Goal: Transaction & Acquisition: Obtain resource

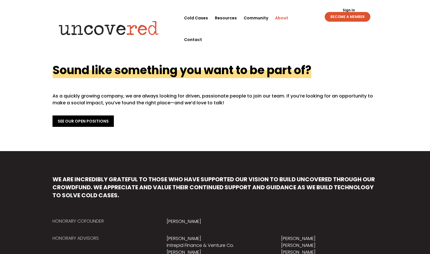
scroll to position [195, 0]
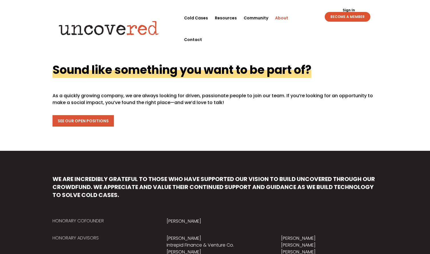
click at [85, 121] on link "See Our Open Positions" at bounding box center [82, 120] width 61 height 11
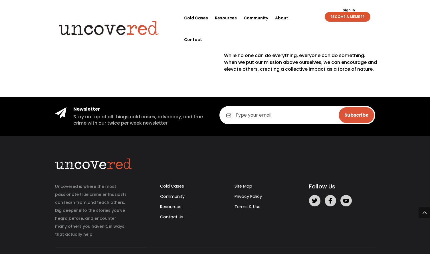
scroll to position [240, 0]
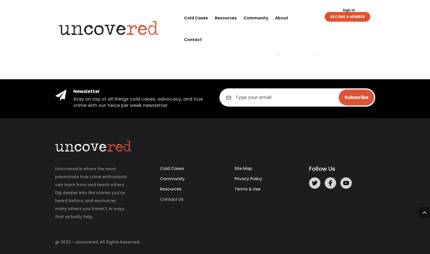
click at [176, 200] on link "Contact Us" at bounding box center [171, 199] width 23 height 6
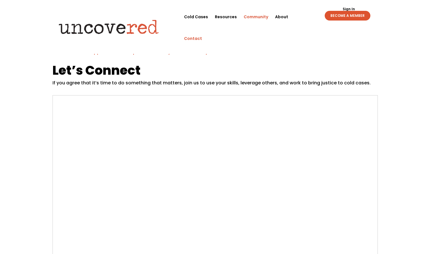
click at [257, 16] on link "Community" at bounding box center [255, 17] width 25 height 22
click at [224, 15] on link "Resources" at bounding box center [226, 17] width 22 height 22
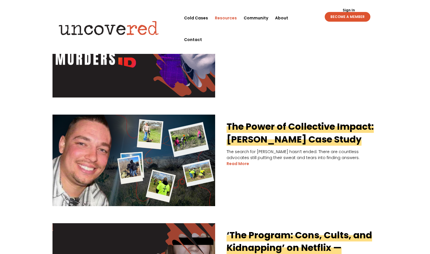
scroll to position [195, 0]
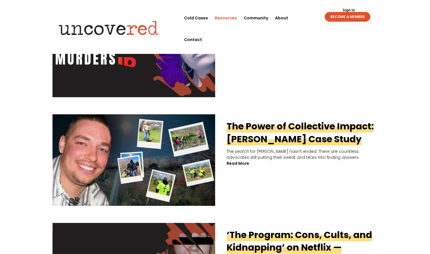
click at [241, 162] on link "read more" at bounding box center [237, 163] width 23 height 6
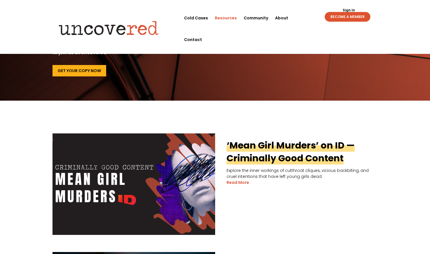
scroll to position [0, 0]
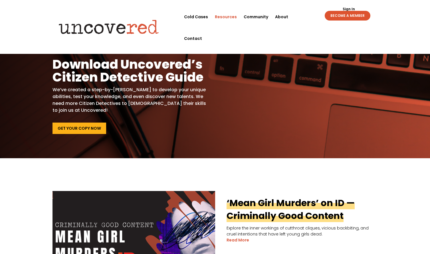
click at [227, 15] on link "Resources" at bounding box center [226, 17] width 22 height 22
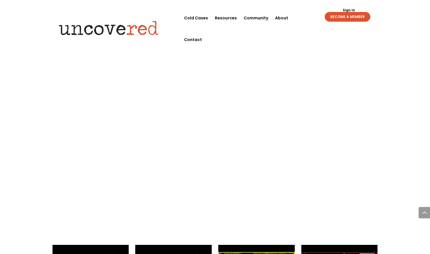
scroll to position [1018, 0]
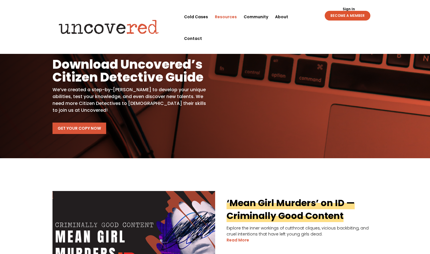
click at [79, 131] on link "Get Your Copy Now" at bounding box center [79, 128] width 54 height 11
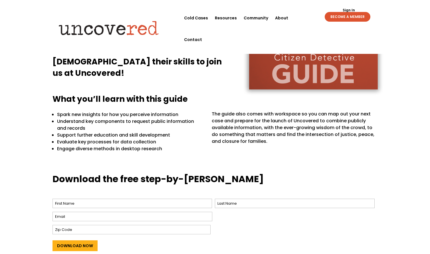
scroll to position [118, 0]
click at [170, 200] on input "First" at bounding box center [132, 203] width 160 height 9
click at [163, 207] on input "First" at bounding box center [132, 203] width 160 height 9
type input "L"
type input "U"
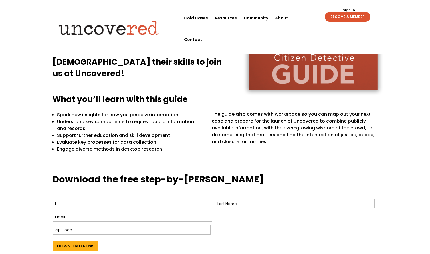
drag, startPoint x: 112, startPoint y: 203, endPoint x: 107, endPoint y: 203, distance: 4.6
click at [111, 203] on input "L" at bounding box center [132, 203] width 160 height 9
type input "Luigi"
type input "Armogida"
type input "Luigi@Othram.com"
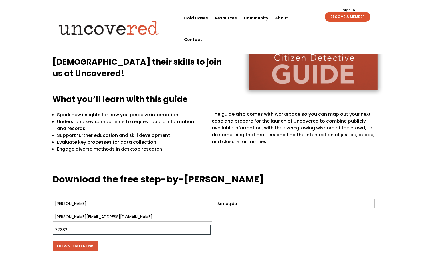
type input "77382"
click at [83, 249] on input "Download Now" at bounding box center [74, 246] width 45 height 11
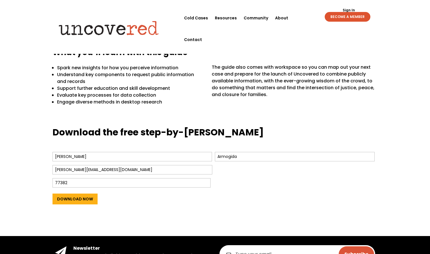
scroll to position [166, 0]
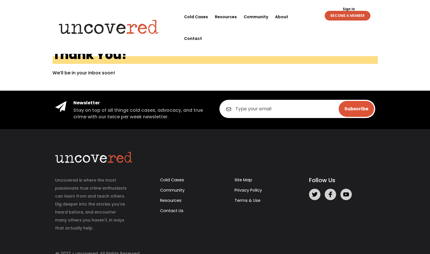
click at [340, 15] on link "BECOME A MEMBER" at bounding box center [347, 16] width 46 height 10
